Goal: Check status: Check status

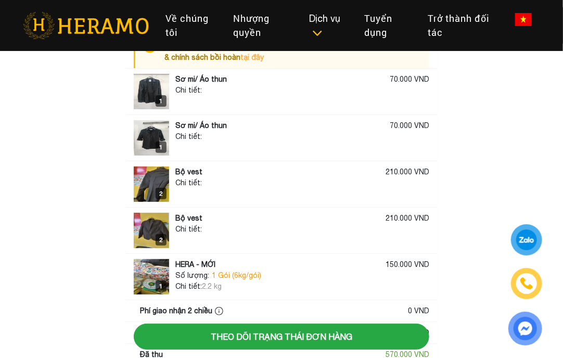
scroll to position [48, 0]
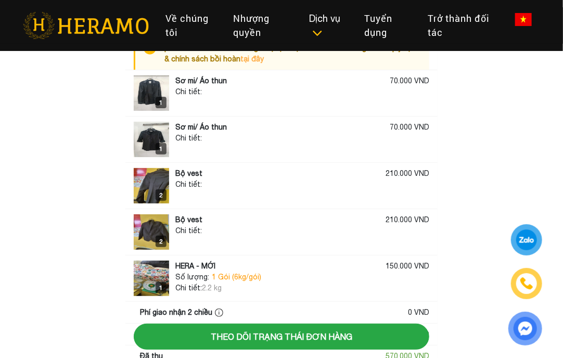
click at [147, 141] on img at bounding box center [151, 139] width 35 height 35
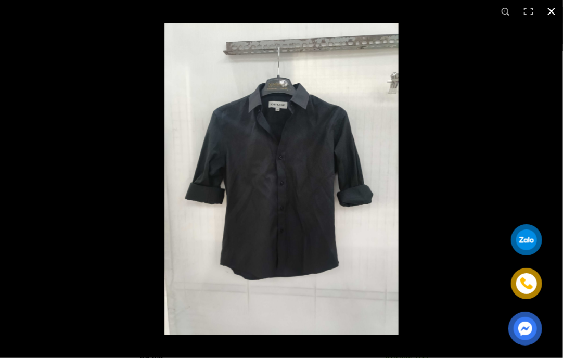
click at [460, 131] on div at bounding box center [406, 202] width 563 height 358
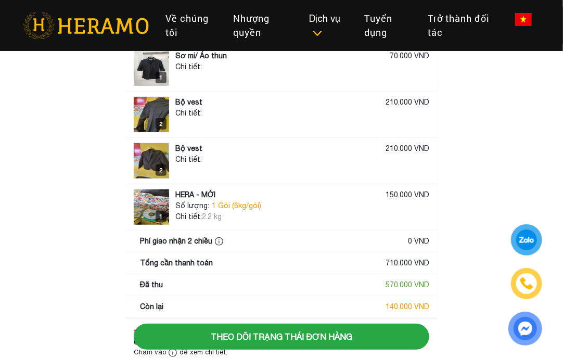
scroll to position [204, 0]
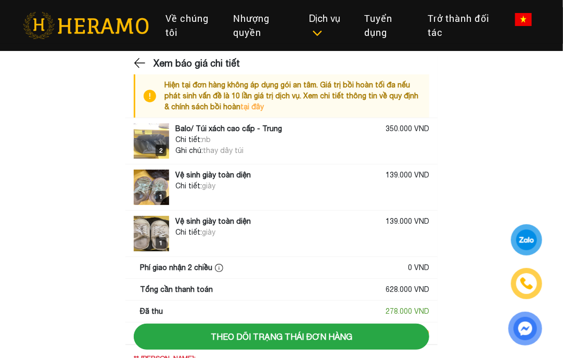
click at [146, 135] on img at bounding box center [151, 140] width 35 height 35
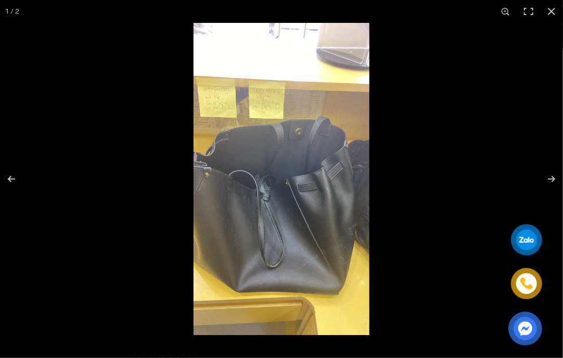
click at [402, 150] on img at bounding box center [281, 179] width 312 height 312
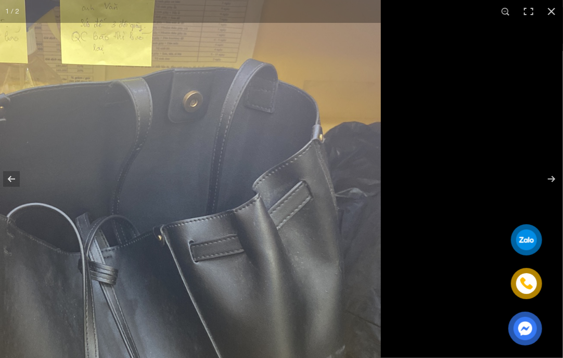
click at [459, 158] on img at bounding box center [147, 226] width 832 height 832
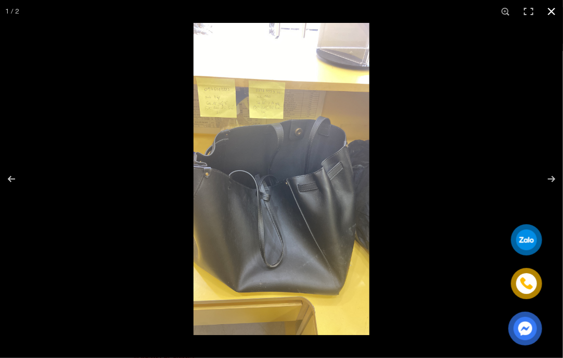
click at [558, 14] on button "button" at bounding box center [551, 11] width 23 height 23
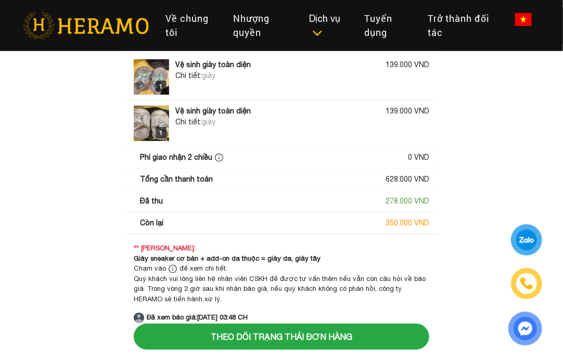
scroll to position [112, 0]
